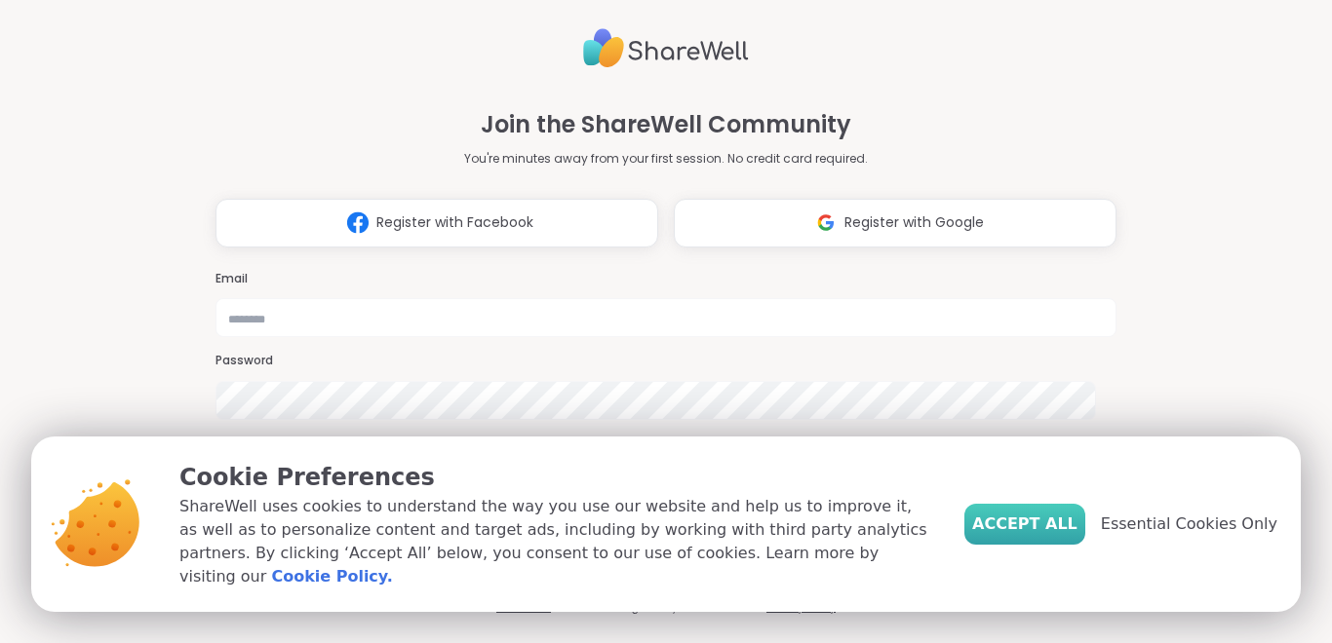
click at [1036, 536] on span "Accept All" at bounding box center [1024, 524] width 105 height 23
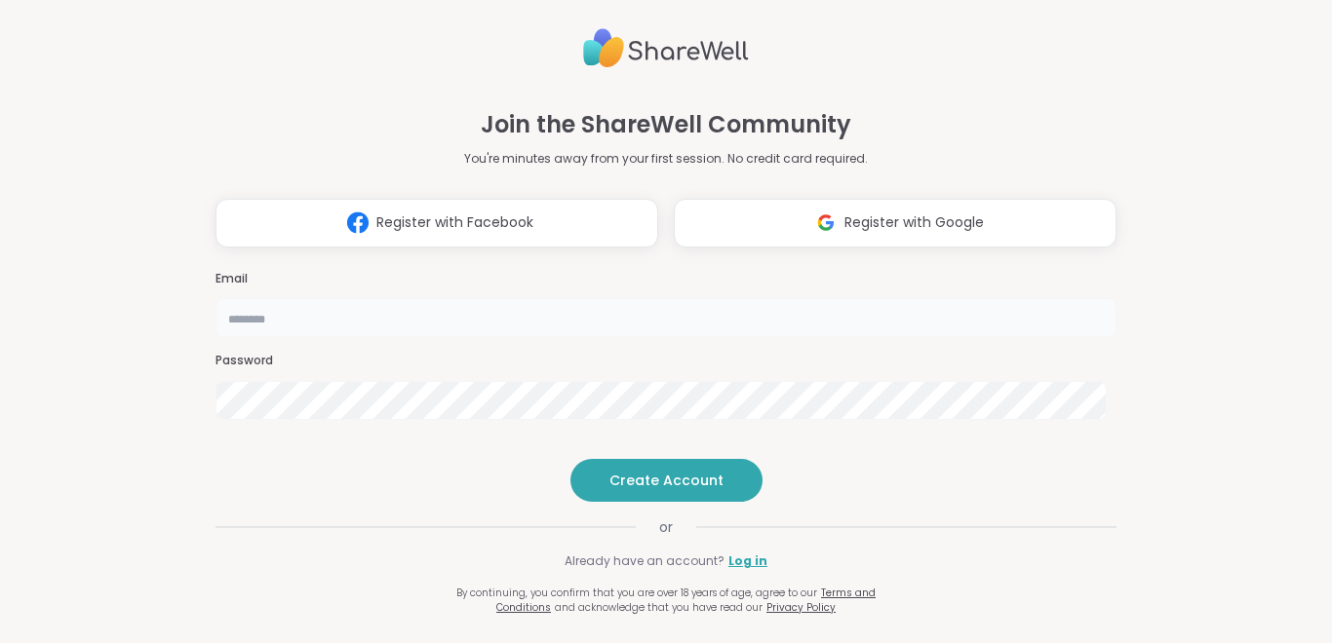
click at [744, 298] on input "email" at bounding box center [665, 317] width 901 height 39
type input "**********"
click at [648, 490] on span "Create Account" at bounding box center [666, 480] width 114 height 19
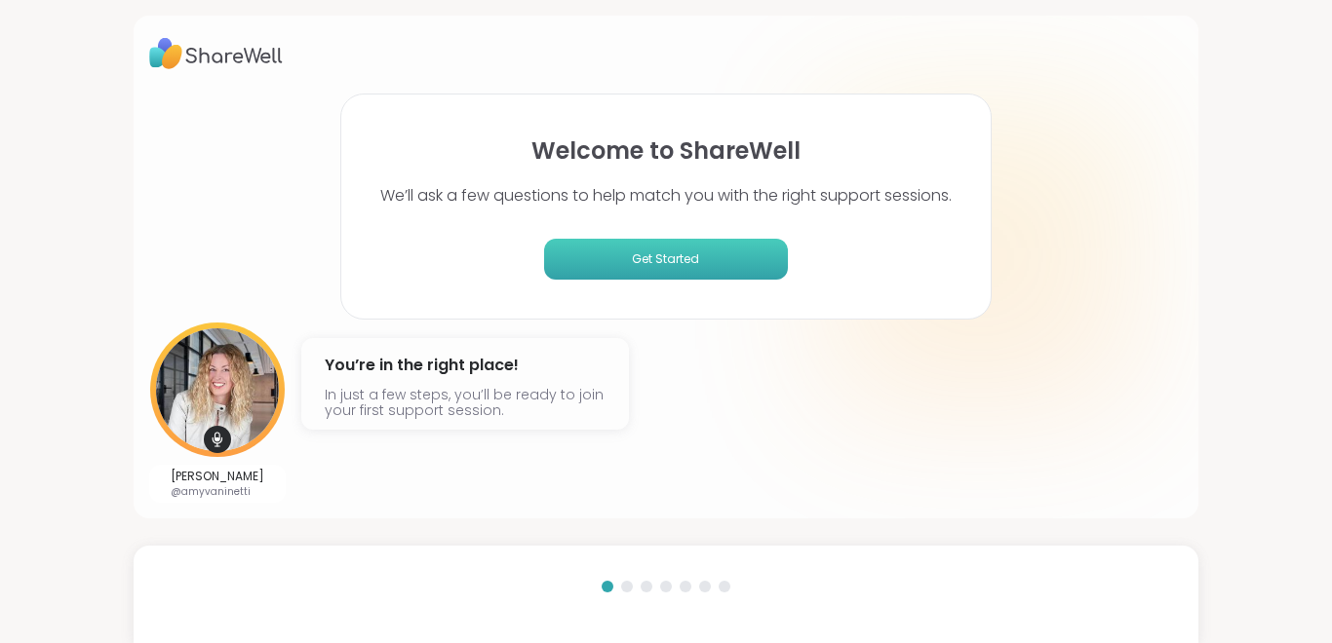
click at [634, 260] on span "Get Started" at bounding box center [666, 260] width 228 height 18
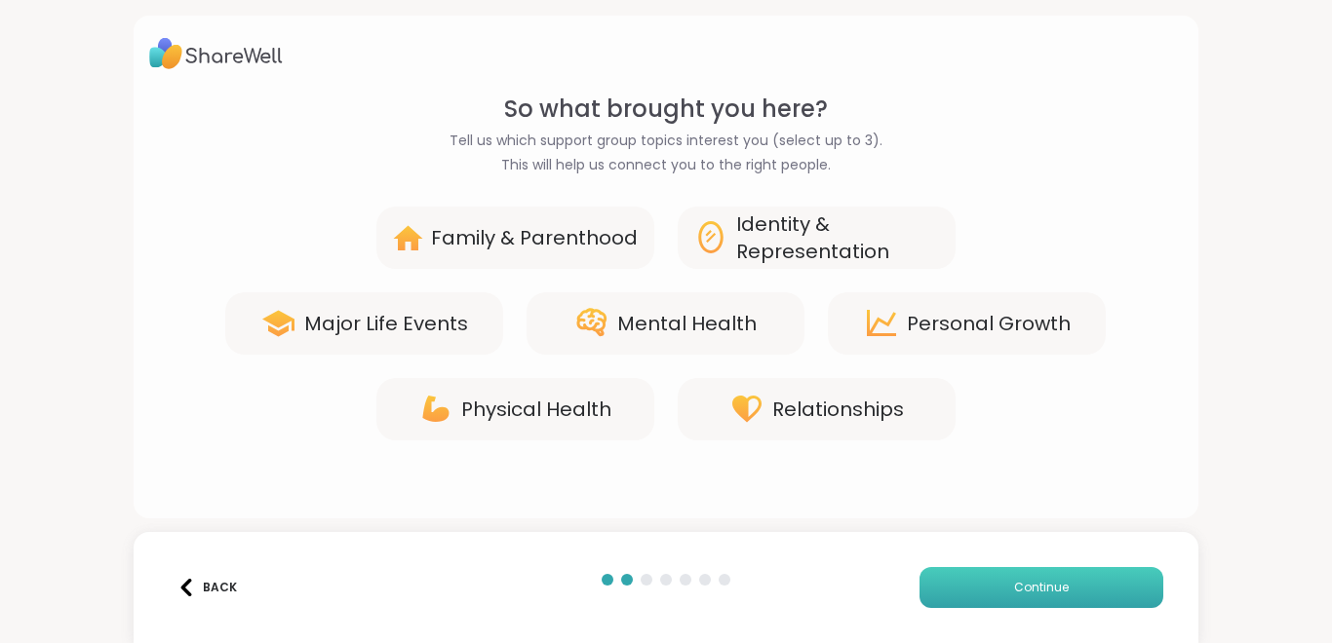
click at [1030, 588] on span "Continue" at bounding box center [1041, 588] width 55 height 18
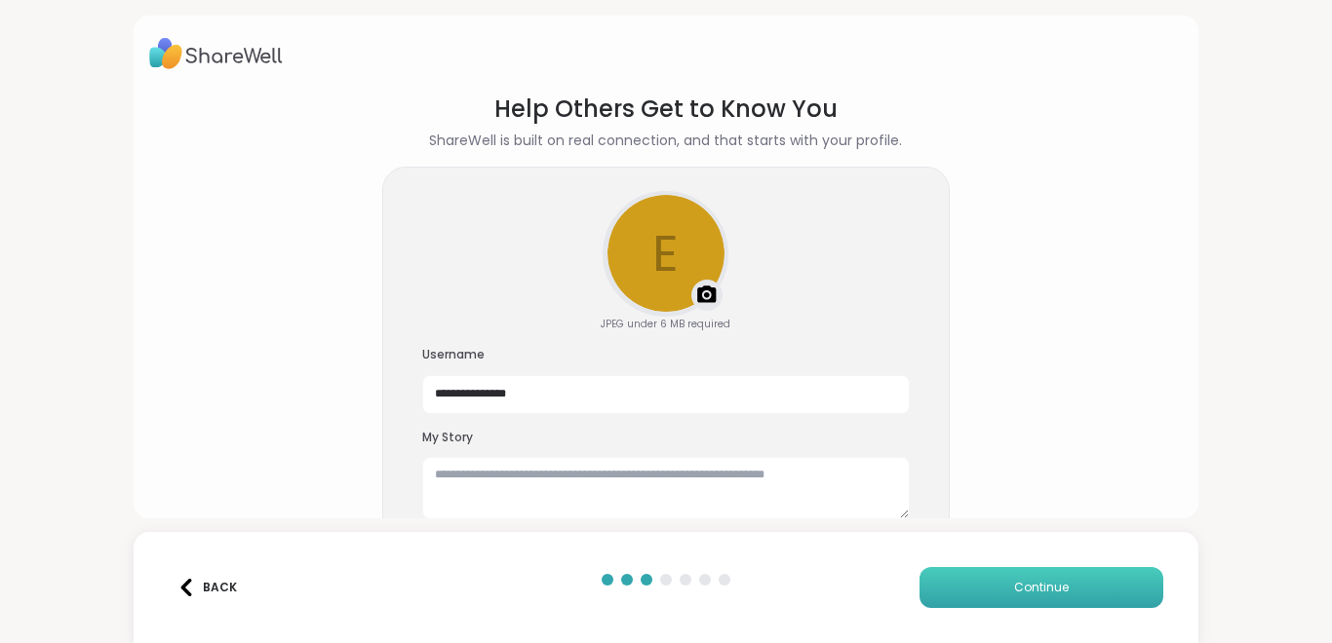
click at [1031, 588] on span "Continue" at bounding box center [1041, 588] width 55 height 18
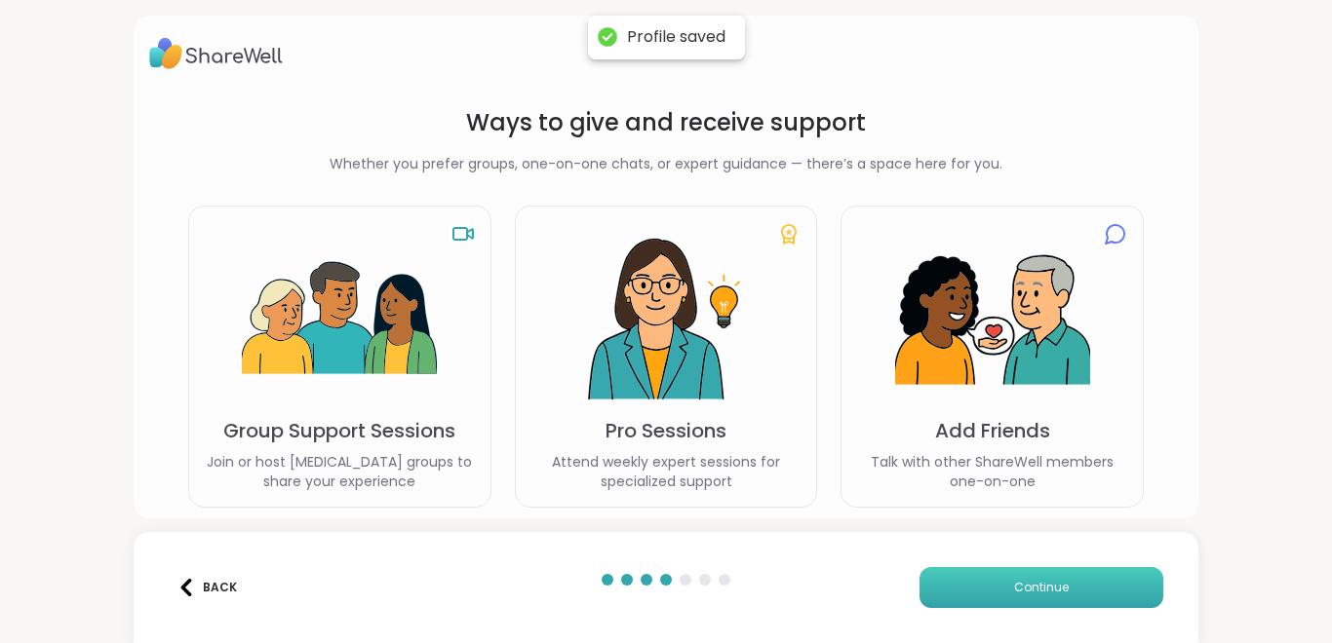
click at [1028, 589] on span "Continue" at bounding box center [1041, 588] width 55 height 18
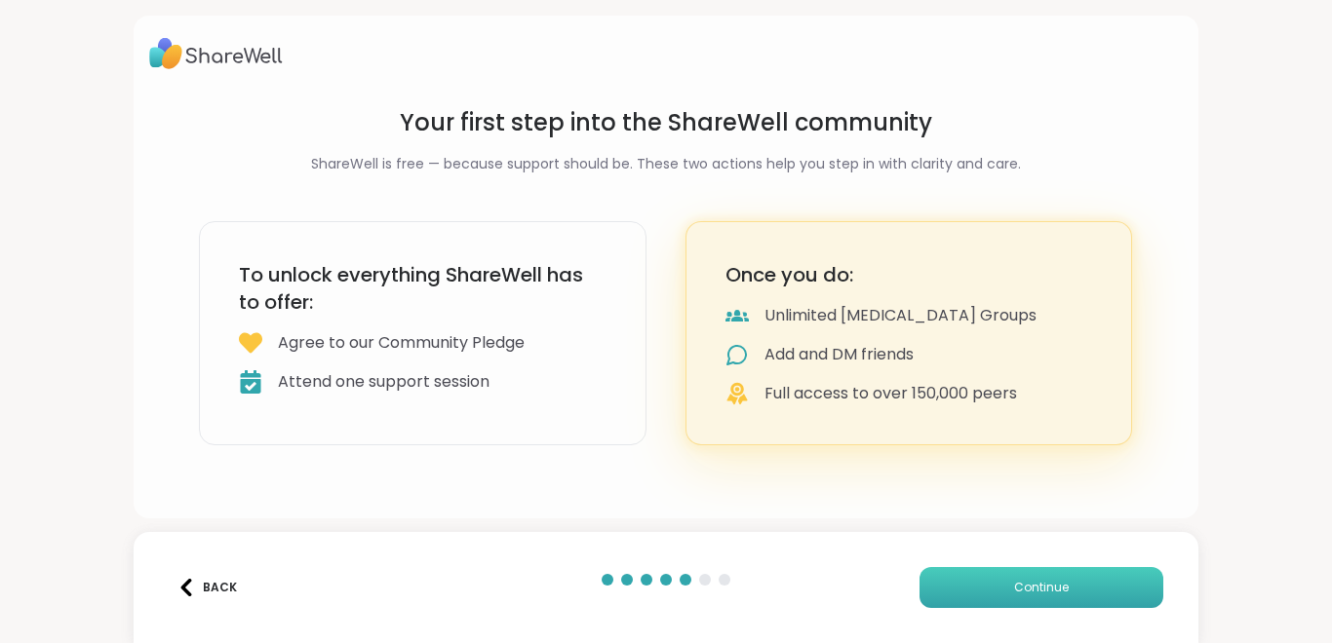
click at [1022, 587] on span "Continue" at bounding box center [1041, 588] width 55 height 18
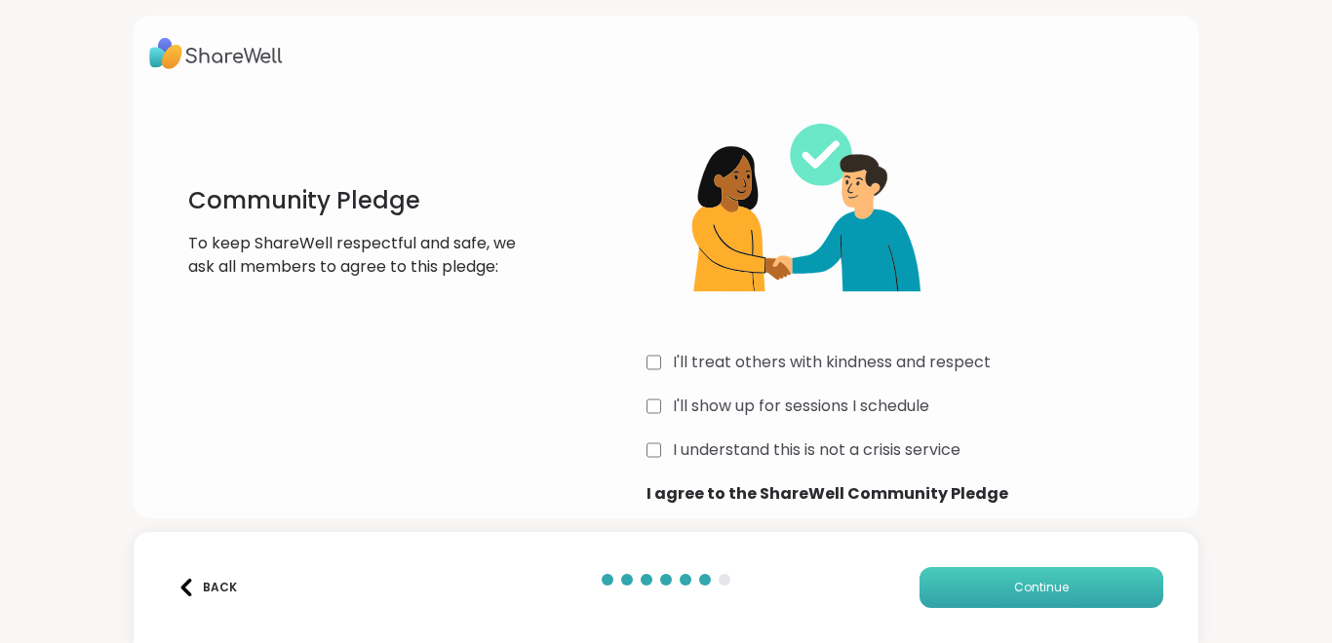
click at [1024, 588] on span "Continue" at bounding box center [1041, 588] width 55 height 18
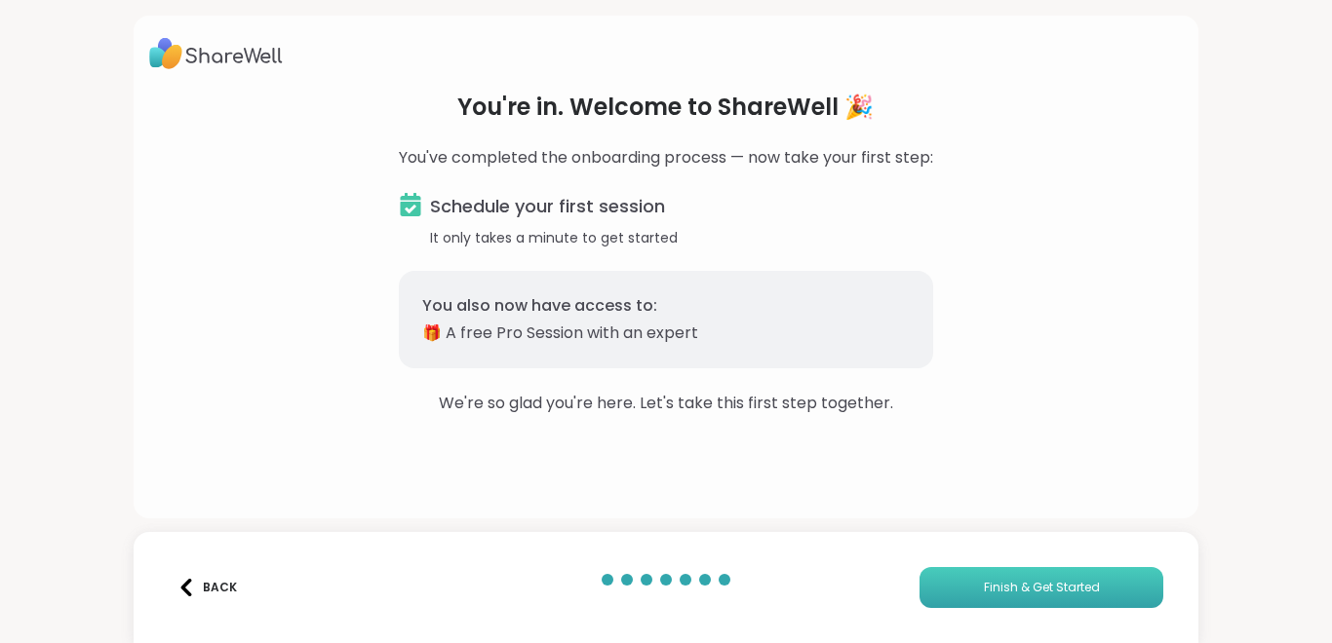
click at [1016, 590] on span "Finish & Get Started" at bounding box center [1042, 588] width 116 height 18
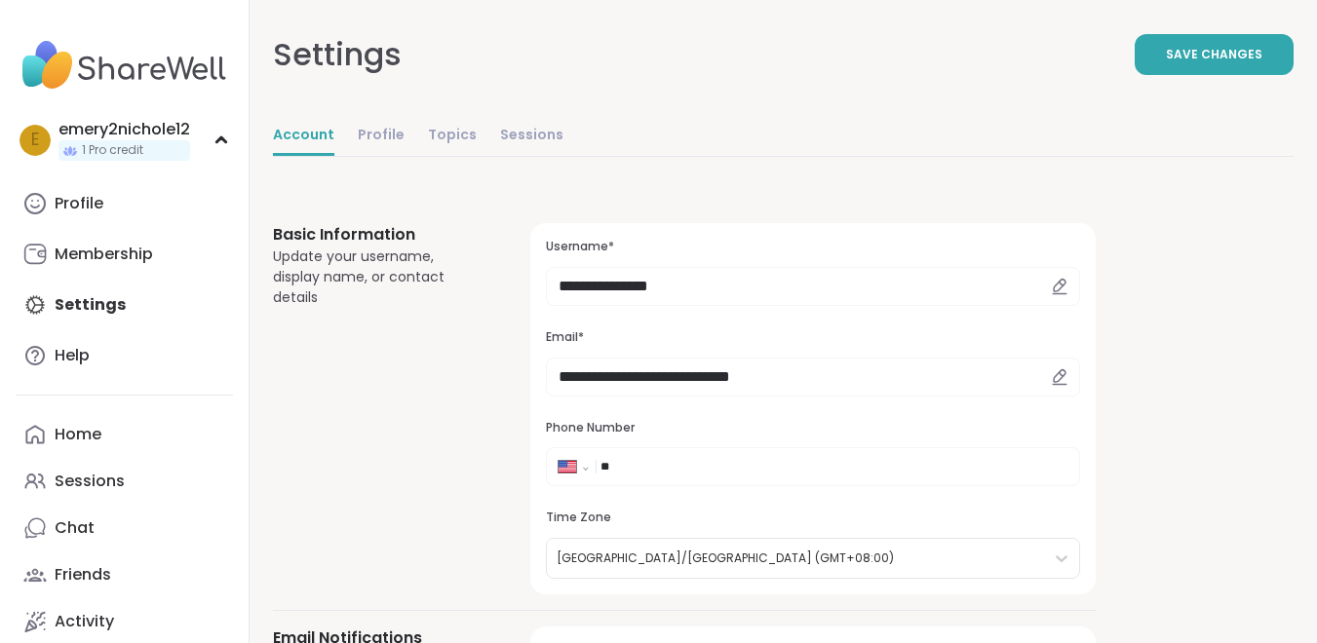
select select "**"
